Goal: Ask a question: Seek information or help from site administrators or community

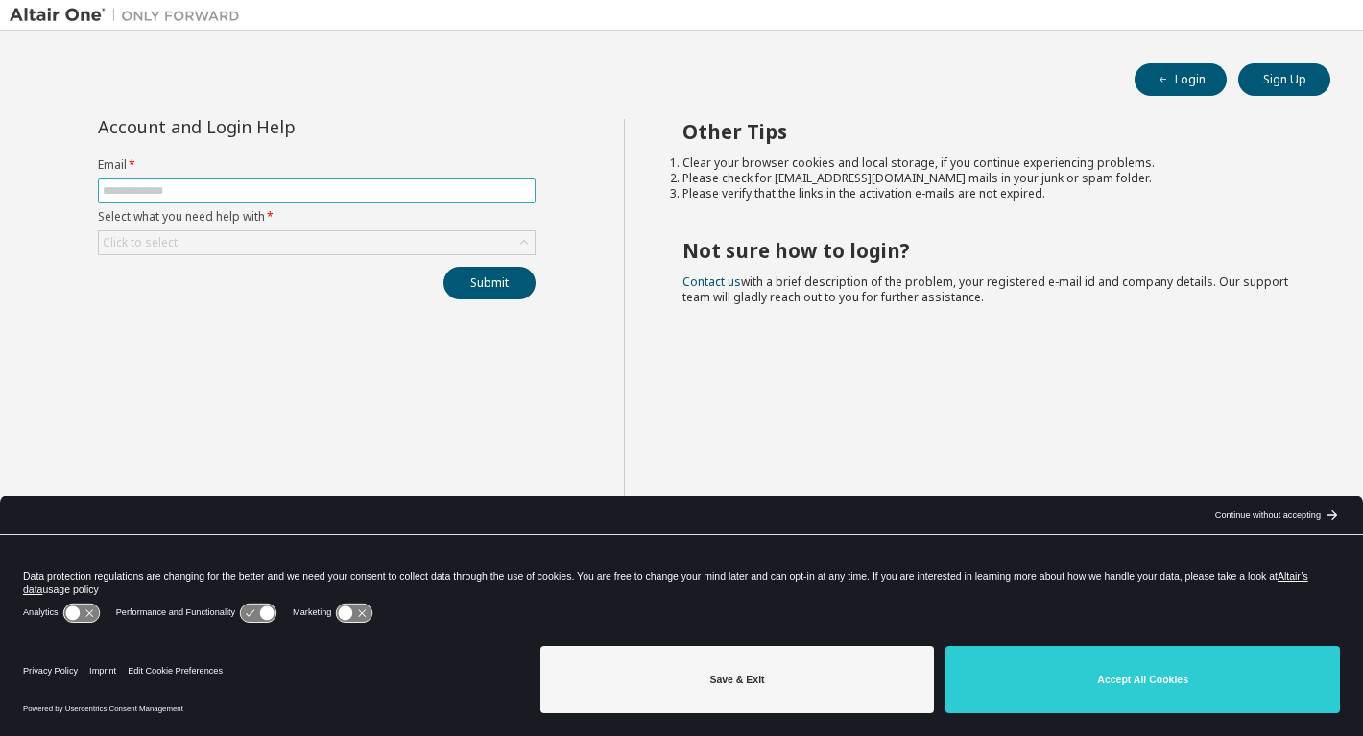
click at [312, 191] on input "text" at bounding box center [317, 190] width 428 height 15
type input "**********"
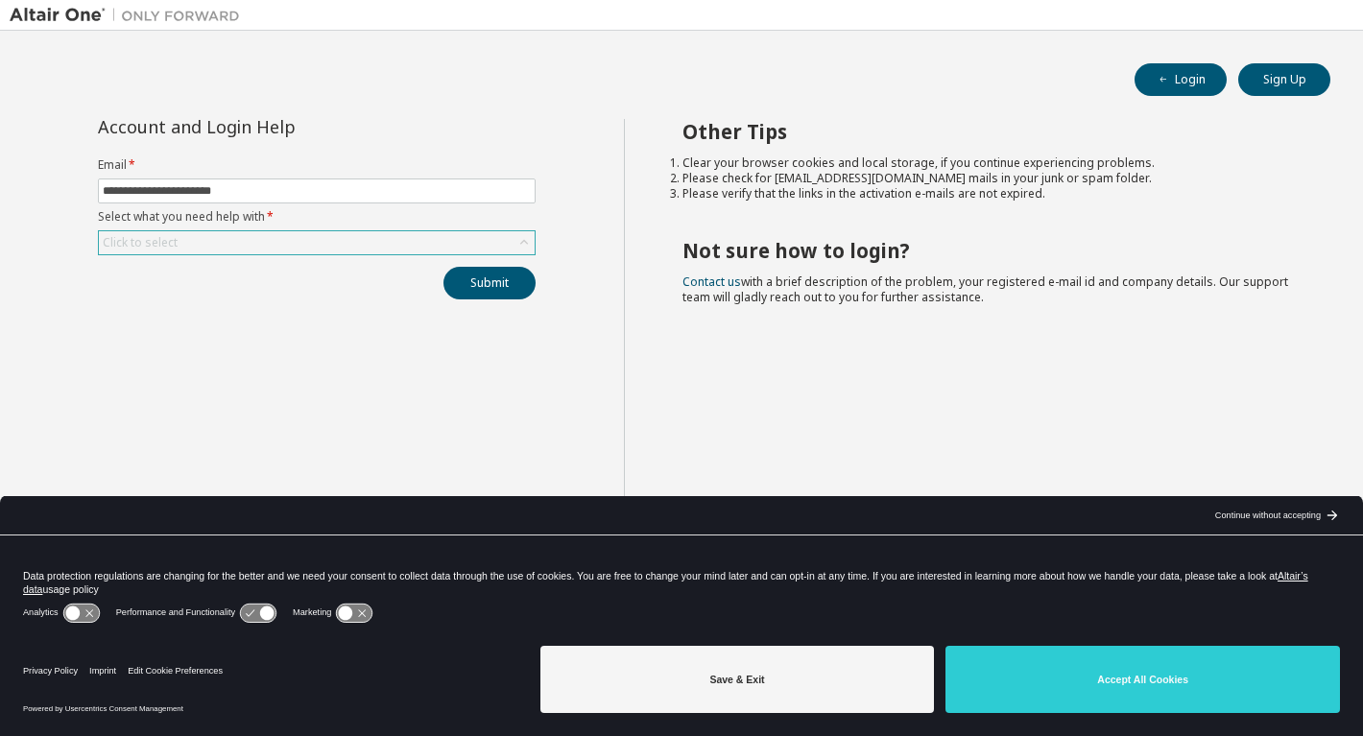
click at [517, 248] on icon at bounding box center [524, 242] width 19 height 19
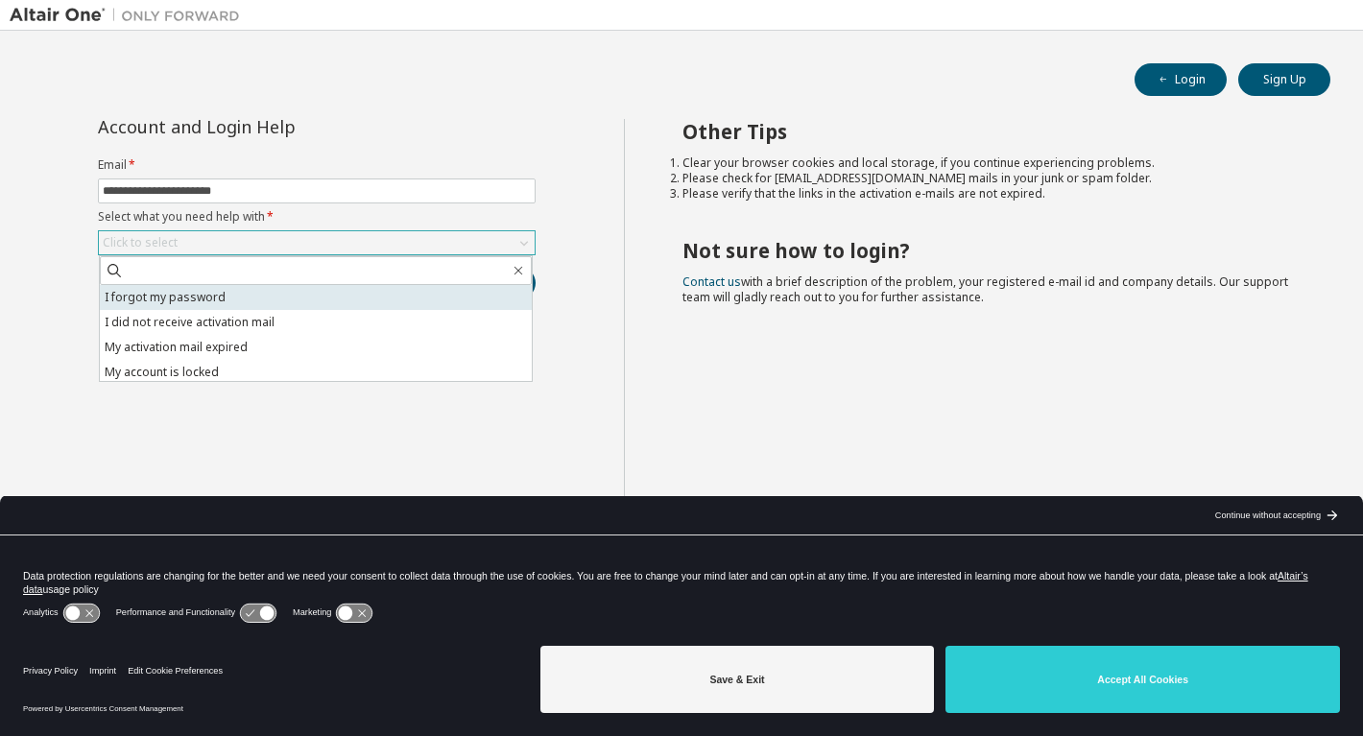
click at [344, 295] on li "I forgot my password" at bounding box center [316, 297] width 432 height 25
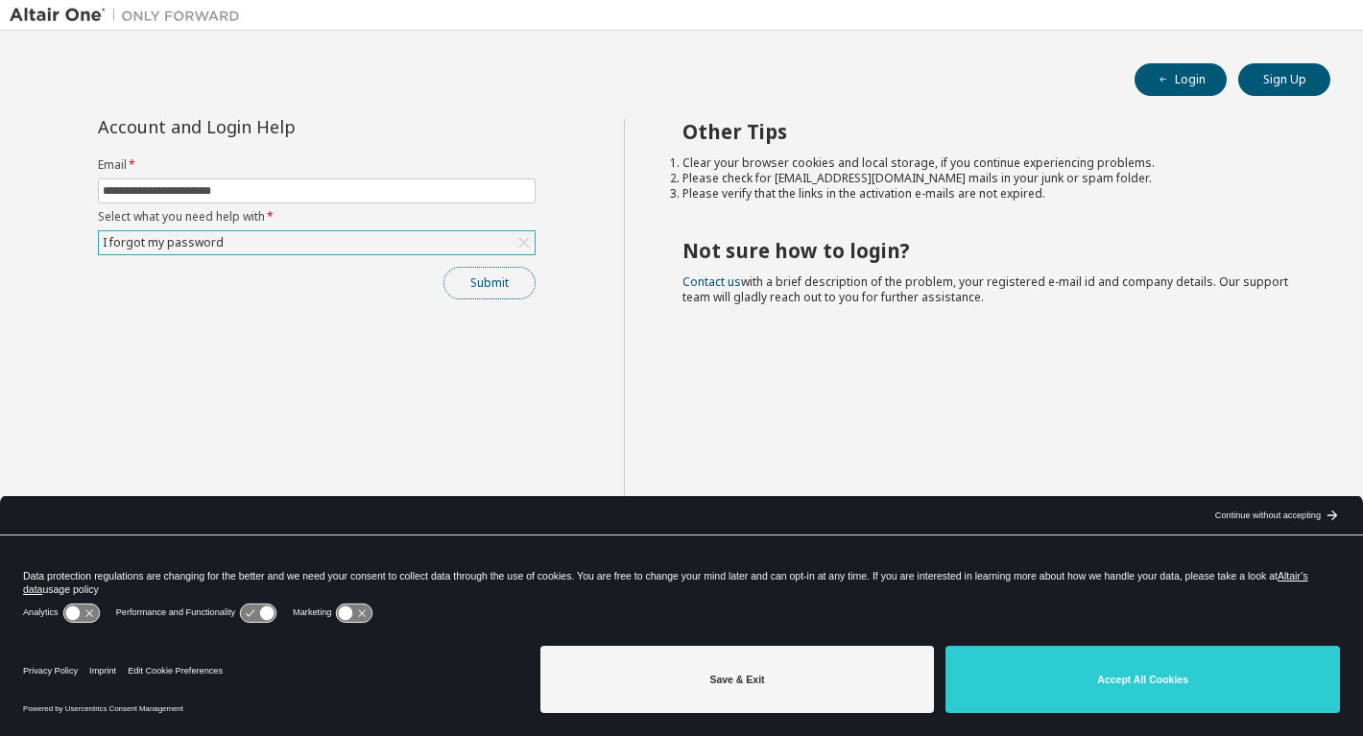
click at [478, 294] on button "Submit" at bounding box center [490, 283] width 92 height 33
click at [492, 282] on button "Submit" at bounding box center [490, 283] width 92 height 33
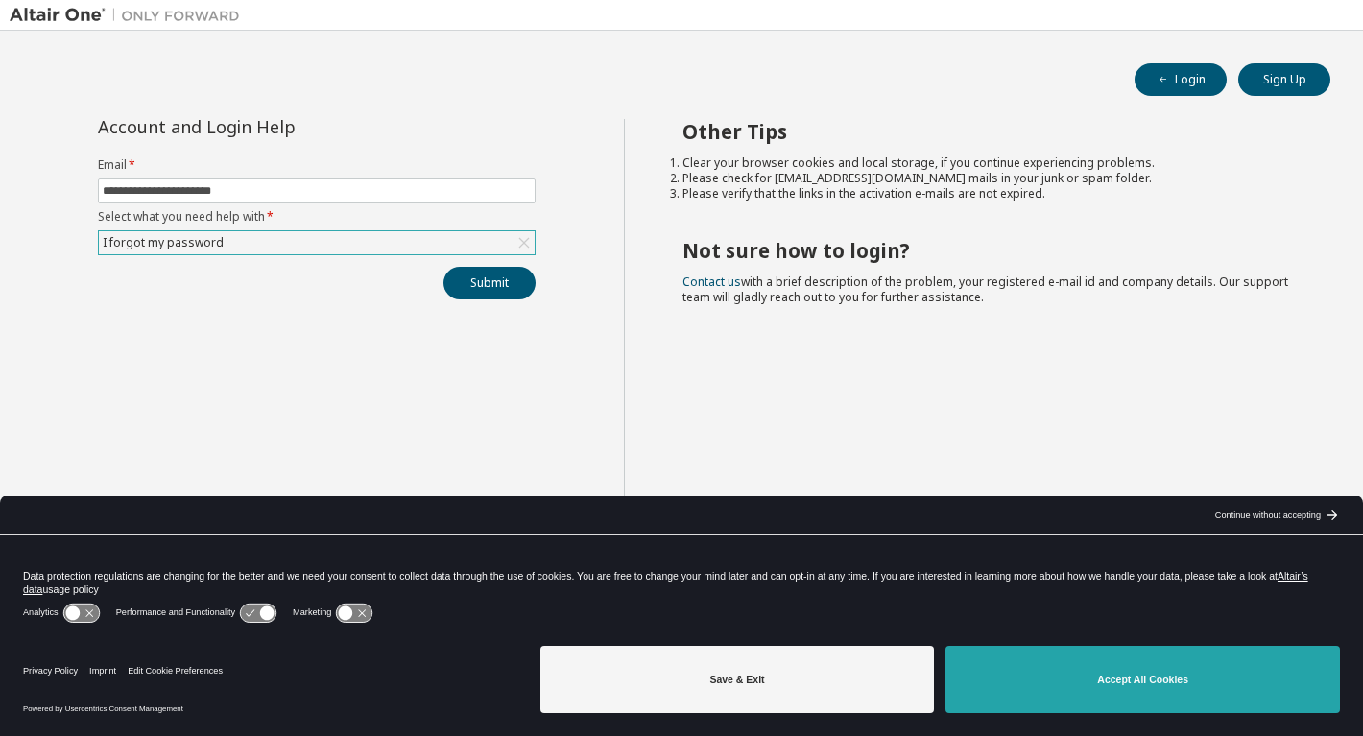
click at [1071, 684] on button "Accept All Cookies" at bounding box center [1143, 679] width 395 height 67
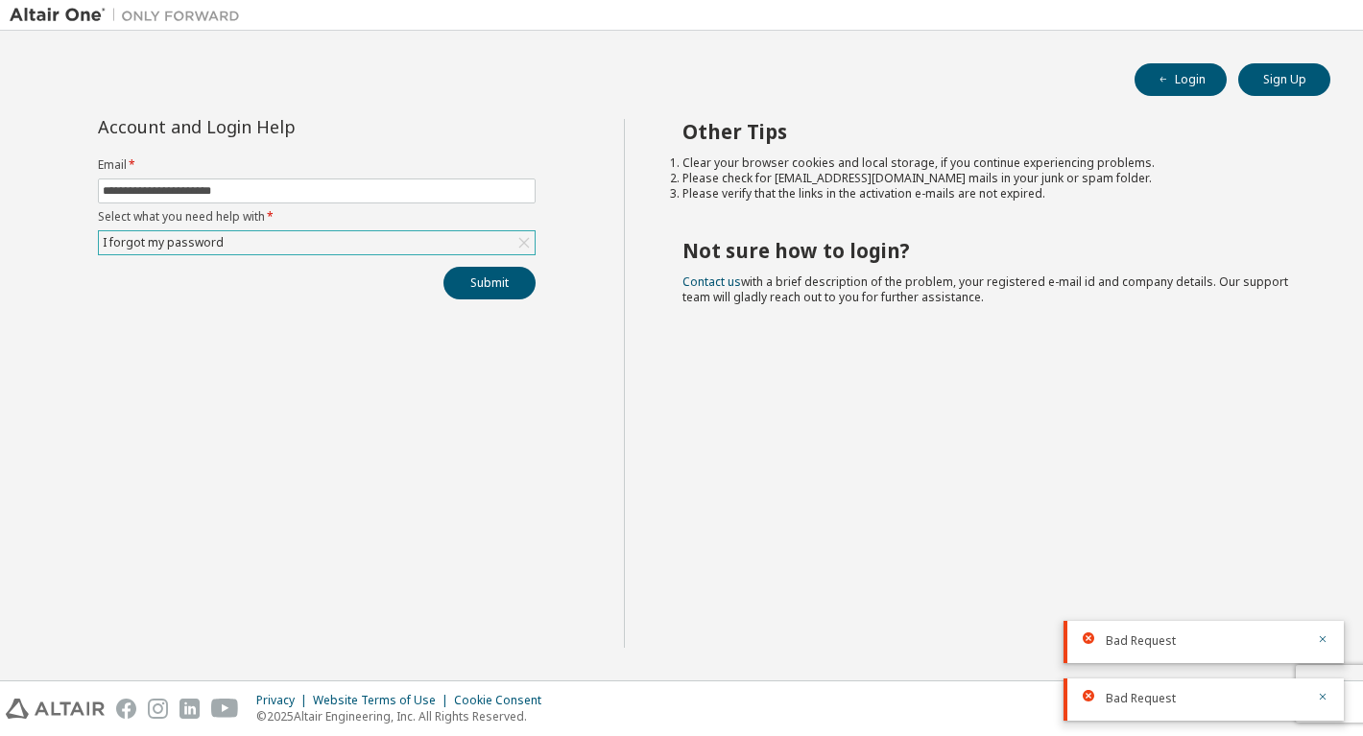
click at [530, 245] on icon at bounding box center [524, 242] width 19 height 19
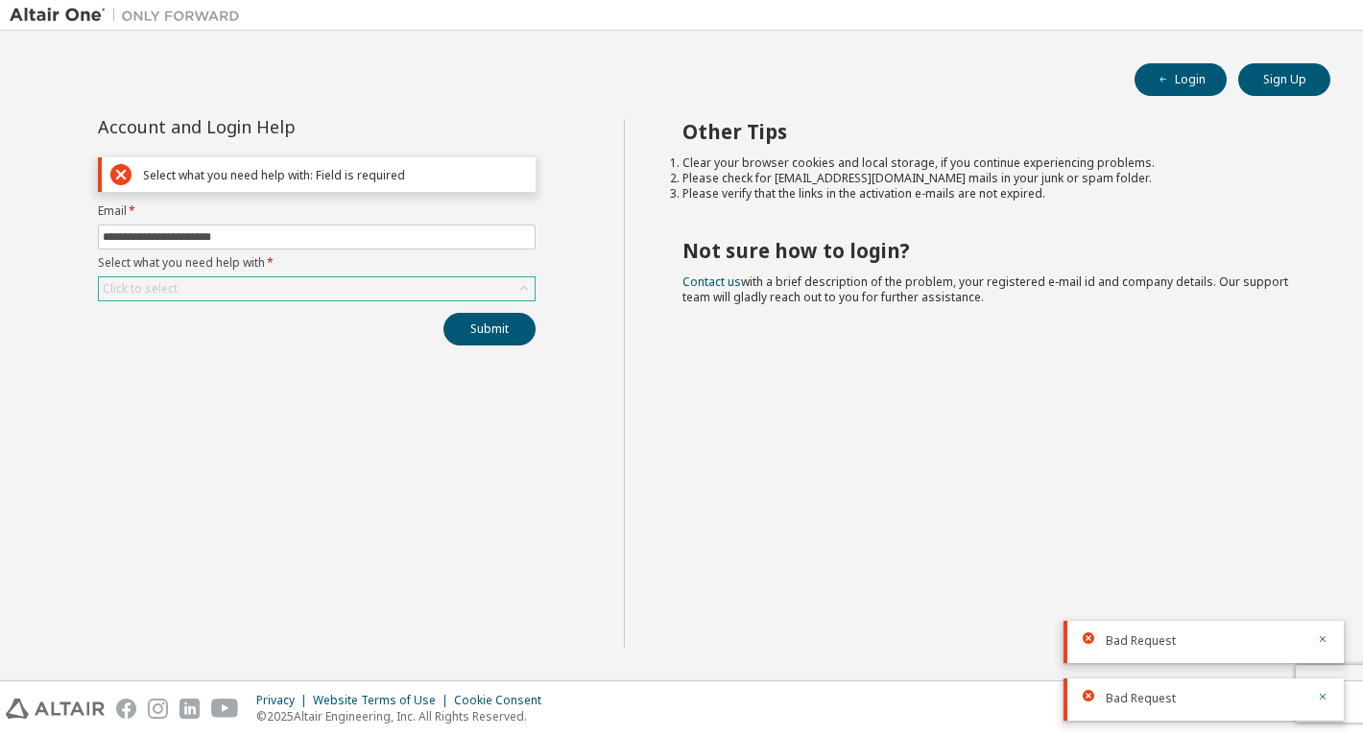
click at [524, 288] on icon at bounding box center [524, 288] width 8 height 5
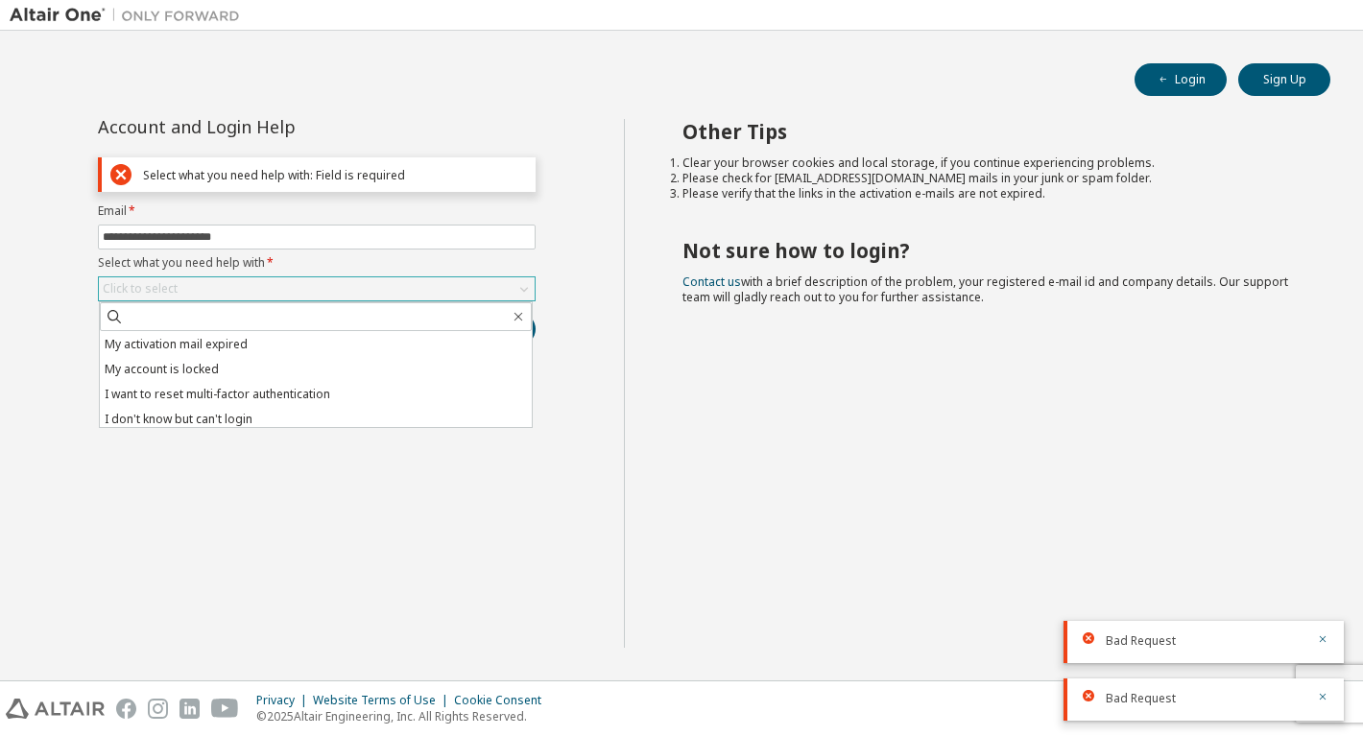
scroll to position [54, 0]
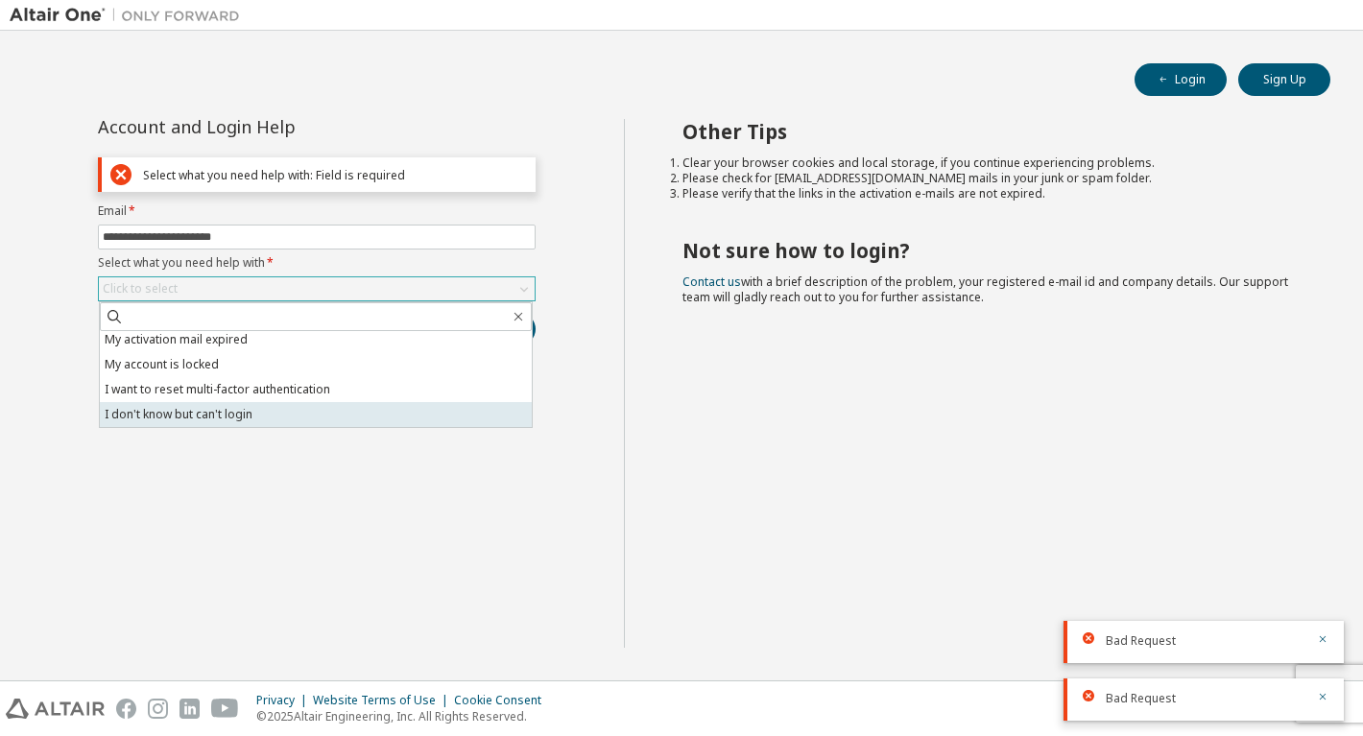
click at [372, 404] on li "I don't know but can't login" at bounding box center [316, 414] width 432 height 25
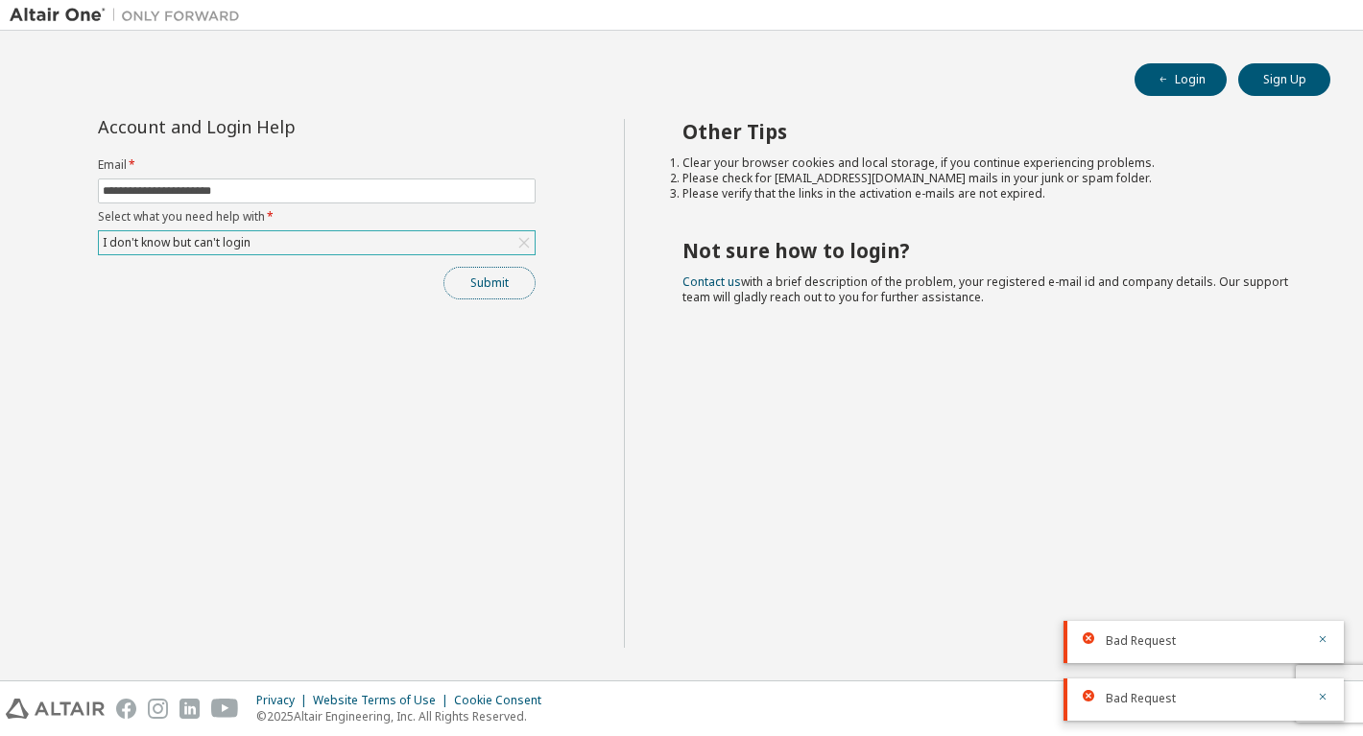
click at [488, 285] on button "Submit" at bounding box center [490, 283] width 92 height 33
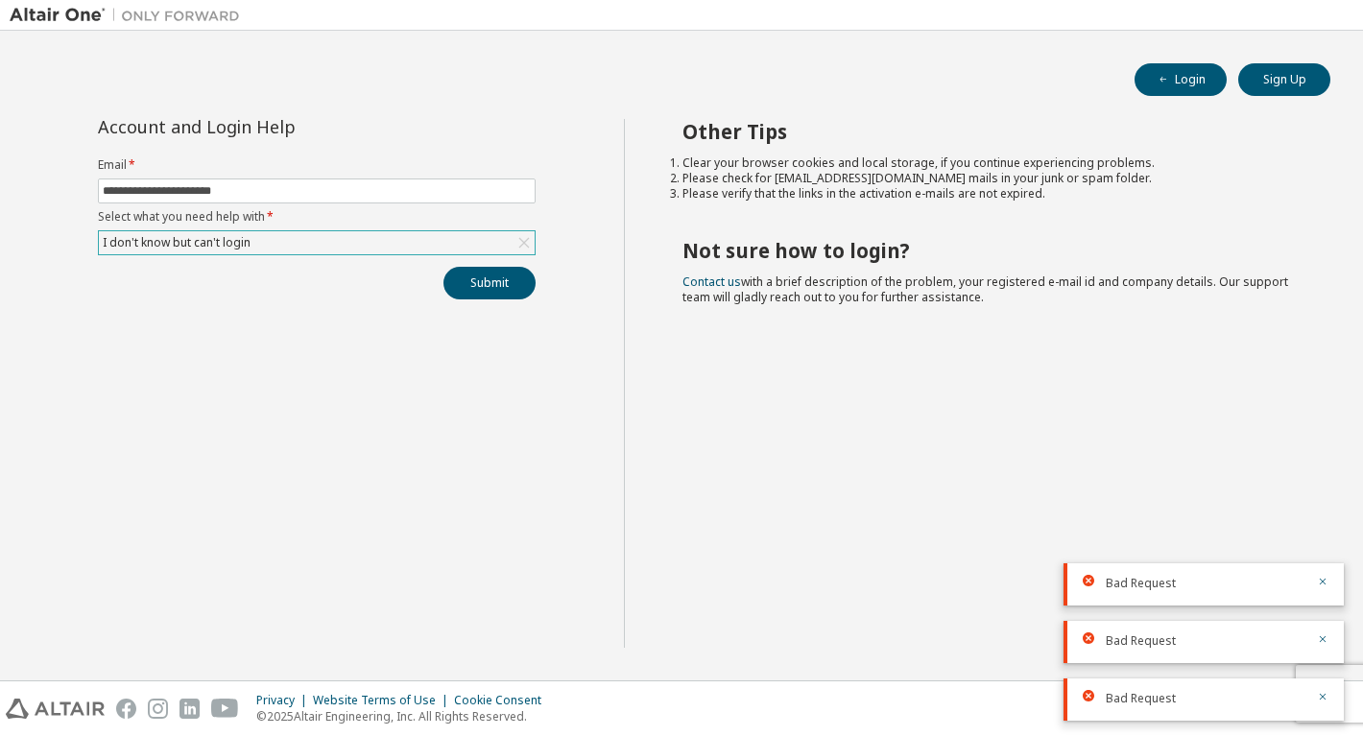
click at [521, 247] on icon at bounding box center [524, 243] width 11 height 11
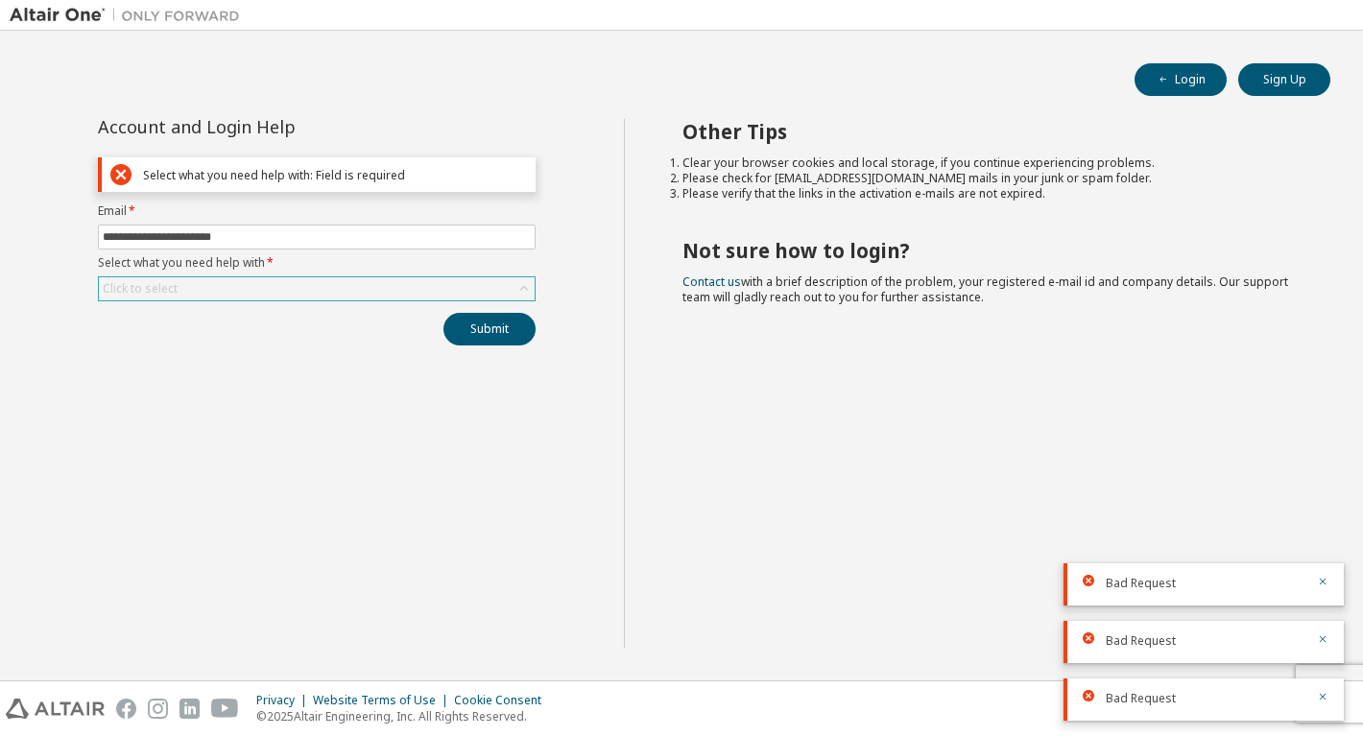
click at [520, 285] on icon at bounding box center [524, 288] width 19 height 19
